Goal: Task Accomplishment & Management: Use online tool/utility

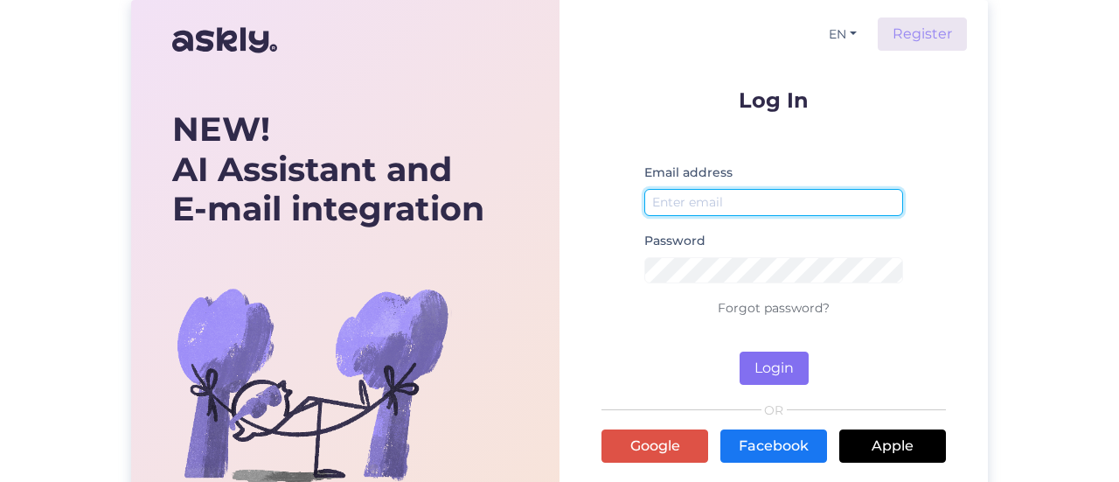
type input "[EMAIL_ADDRESS][DOMAIN_NAME]"
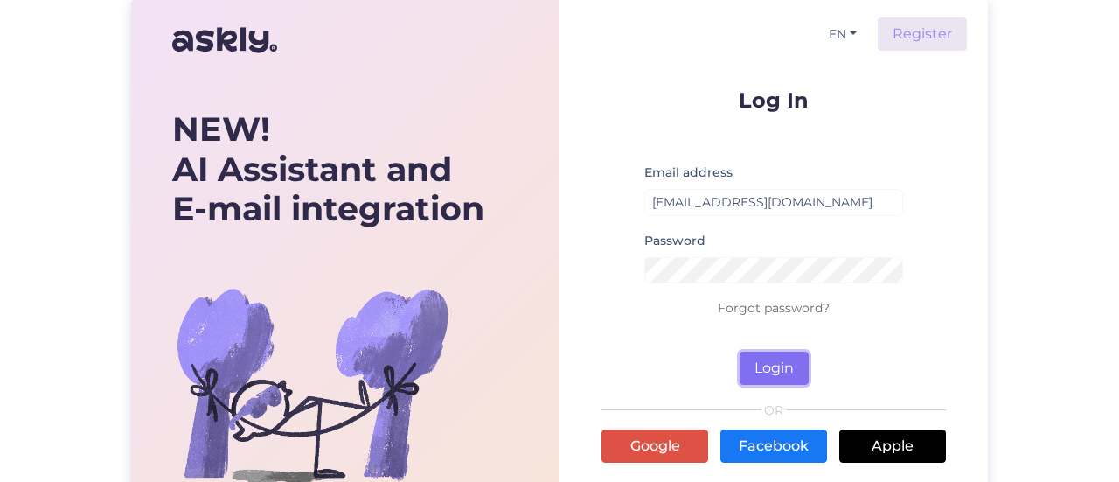
click at [760, 371] on button "Login" at bounding box center [773, 367] width 69 height 33
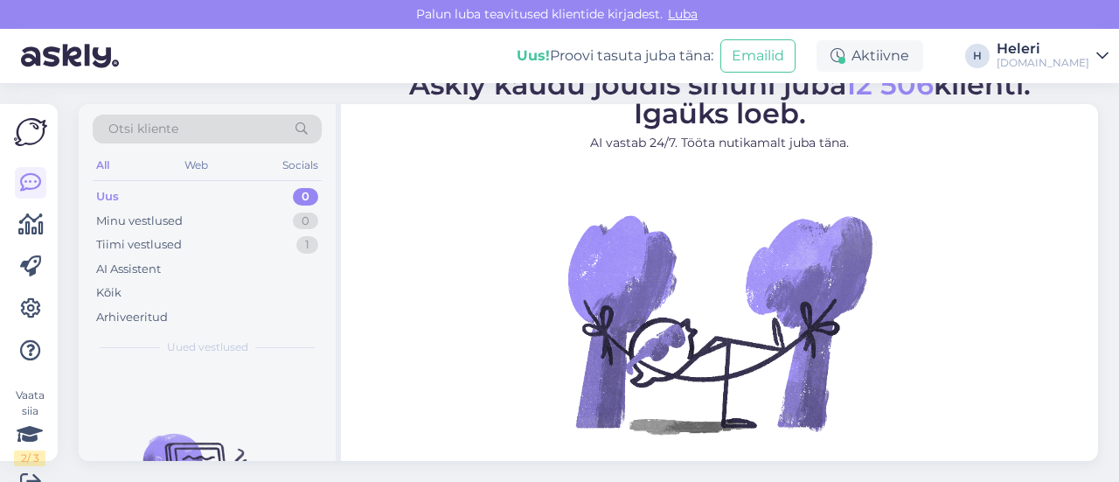
click at [168, 132] on span "Otsi kliente" at bounding box center [143, 129] width 70 height 18
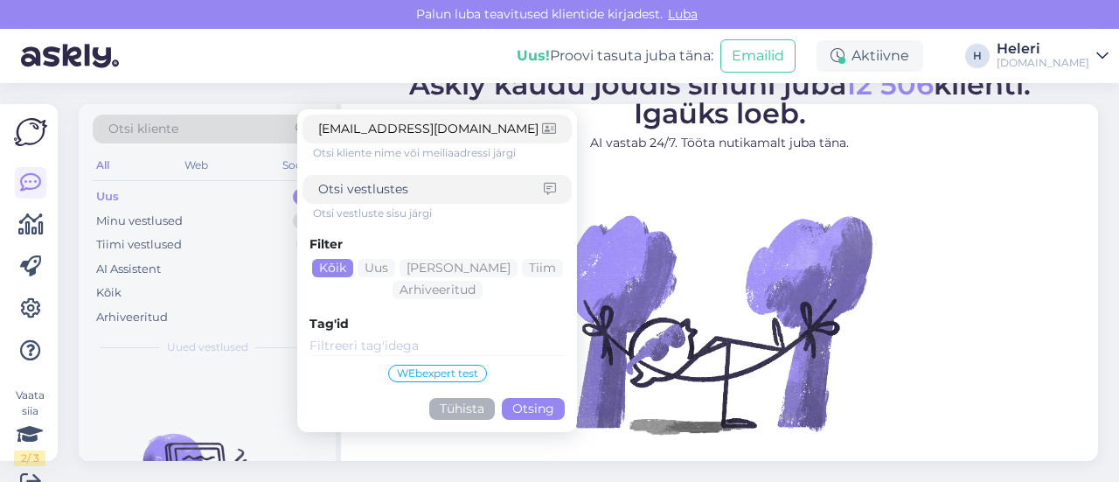
type input "[EMAIL_ADDRESS][DOMAIN_NAME]"
click at [532, 417] on button "Otsing" at bounding box center [533, 409] width 63 height 22
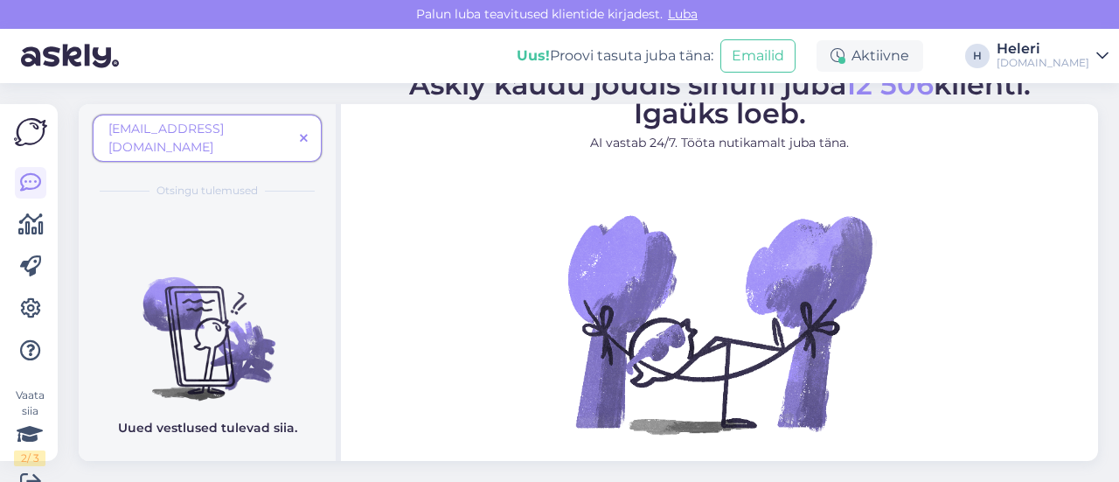
click at [306, 133] on icon at bounding box center [304, 139] width 8 height 12
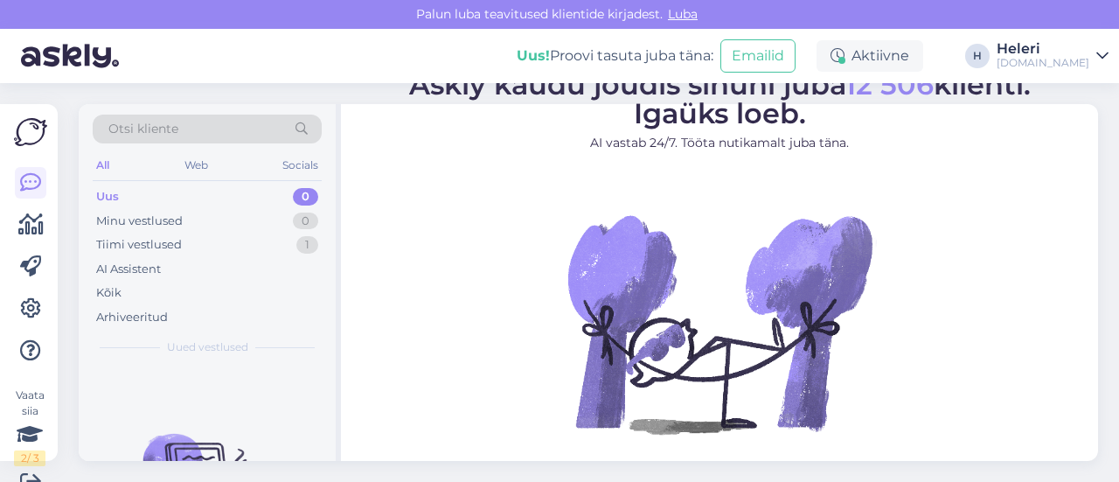
click at [206, 125] on div "Otsi kliente" at bounding box center [207, 128] width 229 height 29
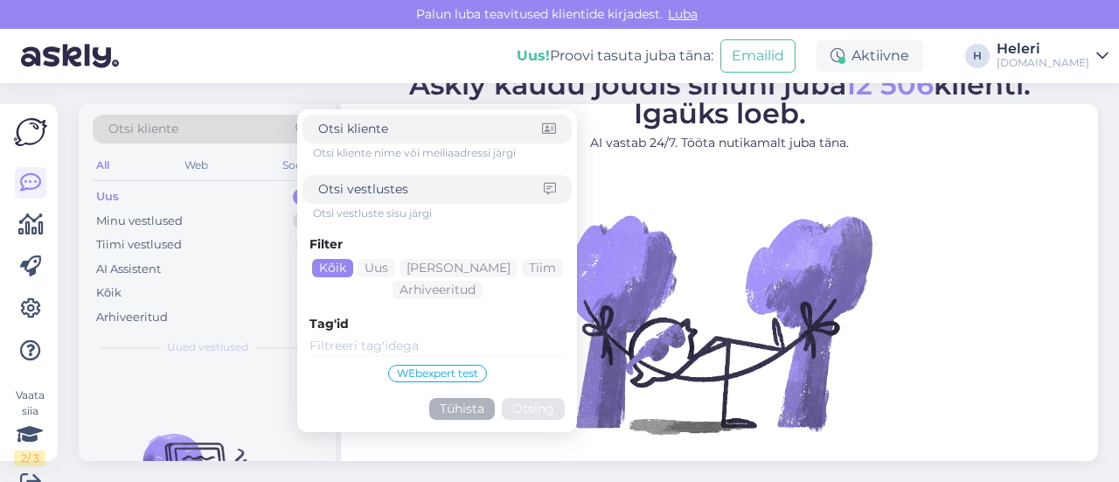
paste input "[EMAIL_ADDRESS][DOMAIN_NAME]"
type input "[EMAIL_ADDRESS][DOMAIN_NAME]"
click at [554, 407] on button "Otsing" at bounding box center [533, 409] width 63 height 22
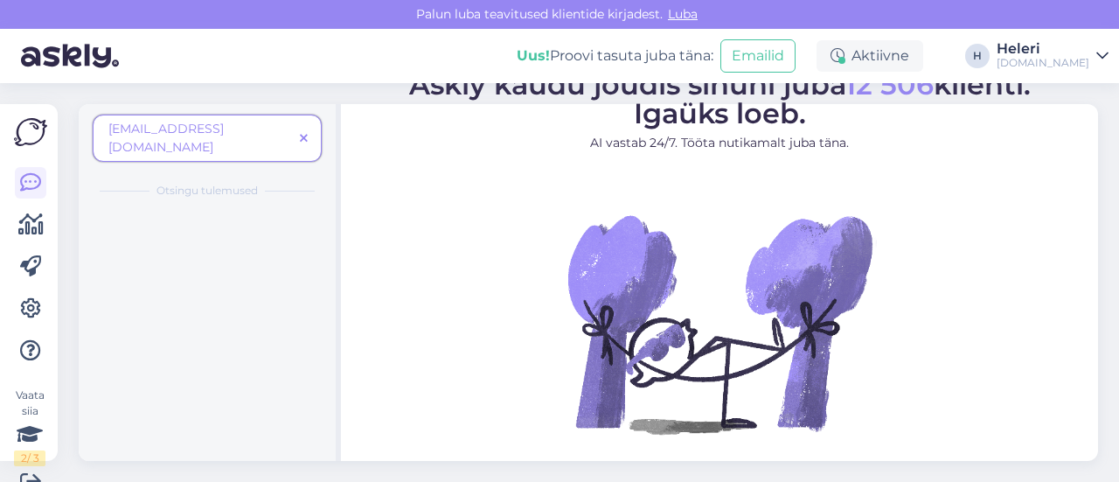
click at [302, 133] on icon at bounding box center [304, 139] width 8 height 12
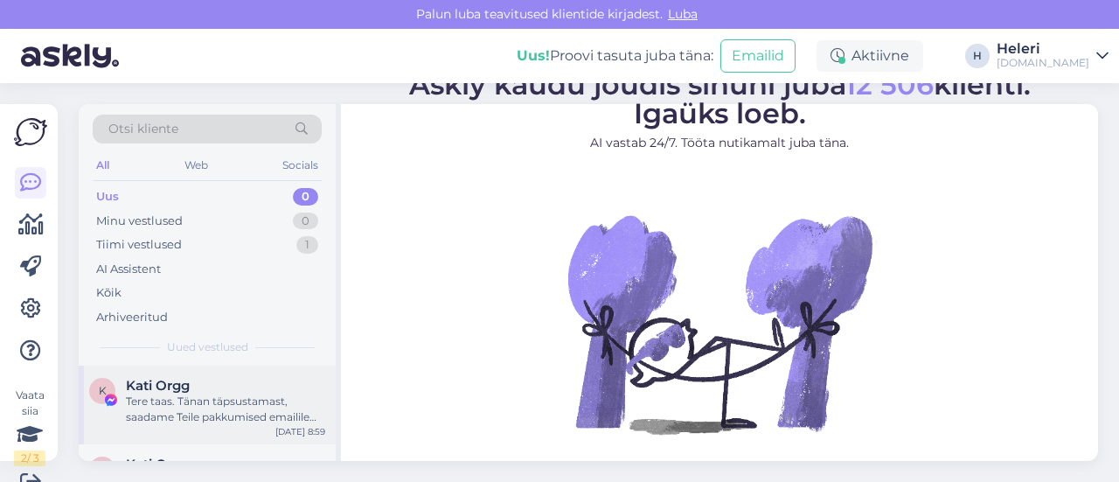
click at [205, 397] on div "Tere taas. Tänan täpsustamast, saadame Teile pakkumised emailile [EMAIL_ADDRESS…" at bounding box center [225, 408] width 199 height 31
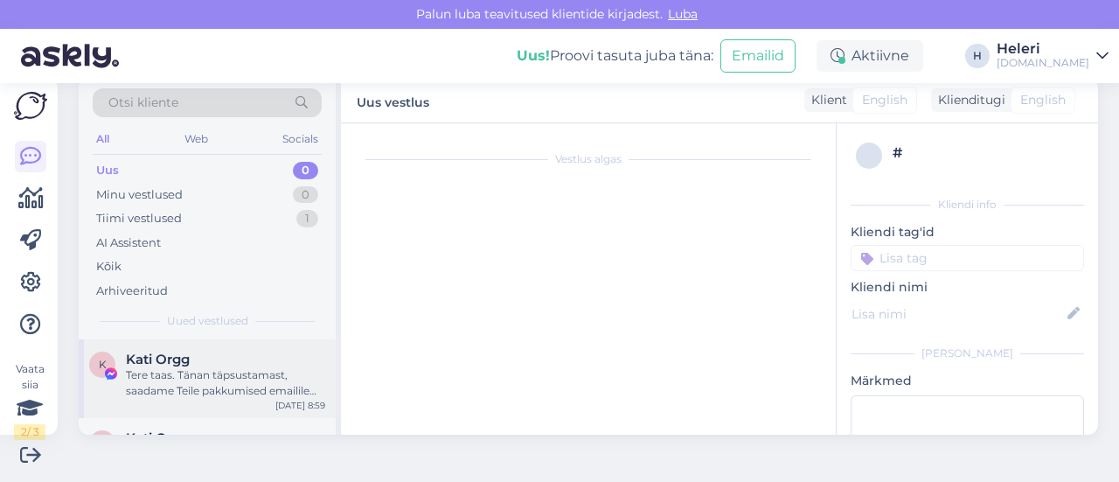
scroll to position [1124, 0]
